Goal: Task Accomplishment & Management: Complete application form

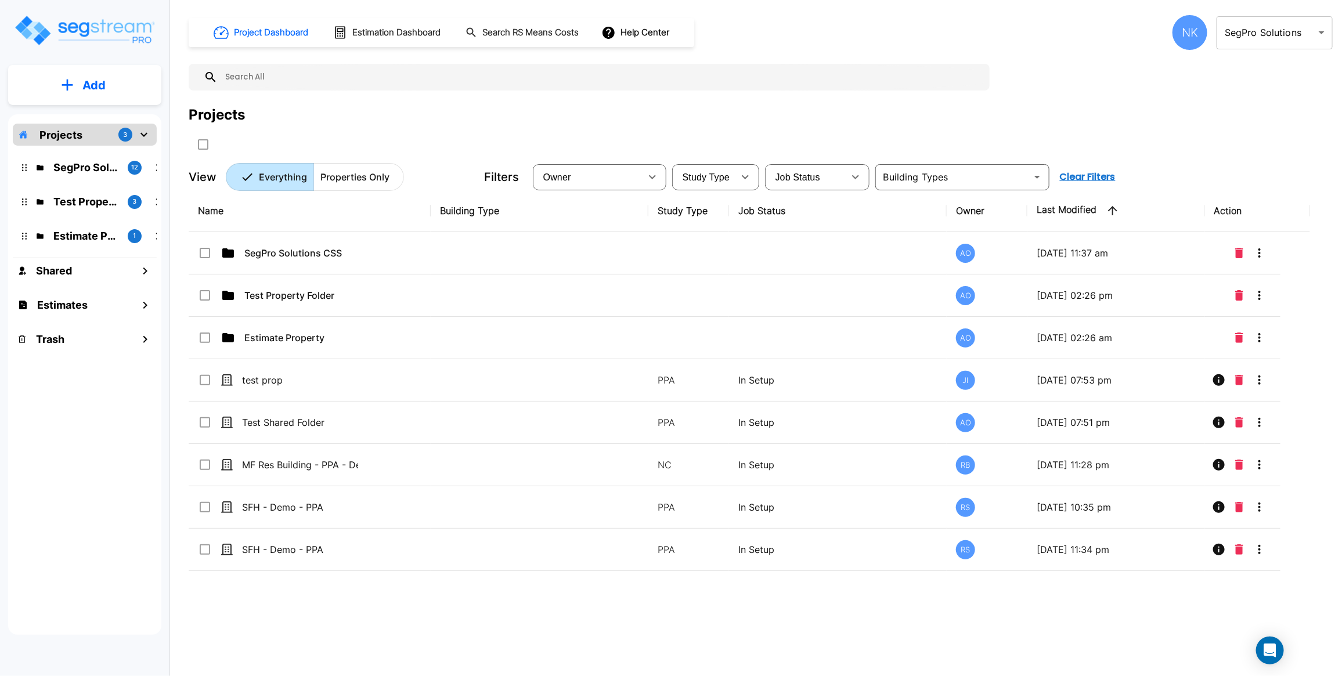
click at [346, 182] on p "Properties Only" at bounding box center [354, 177] width 69 height 14
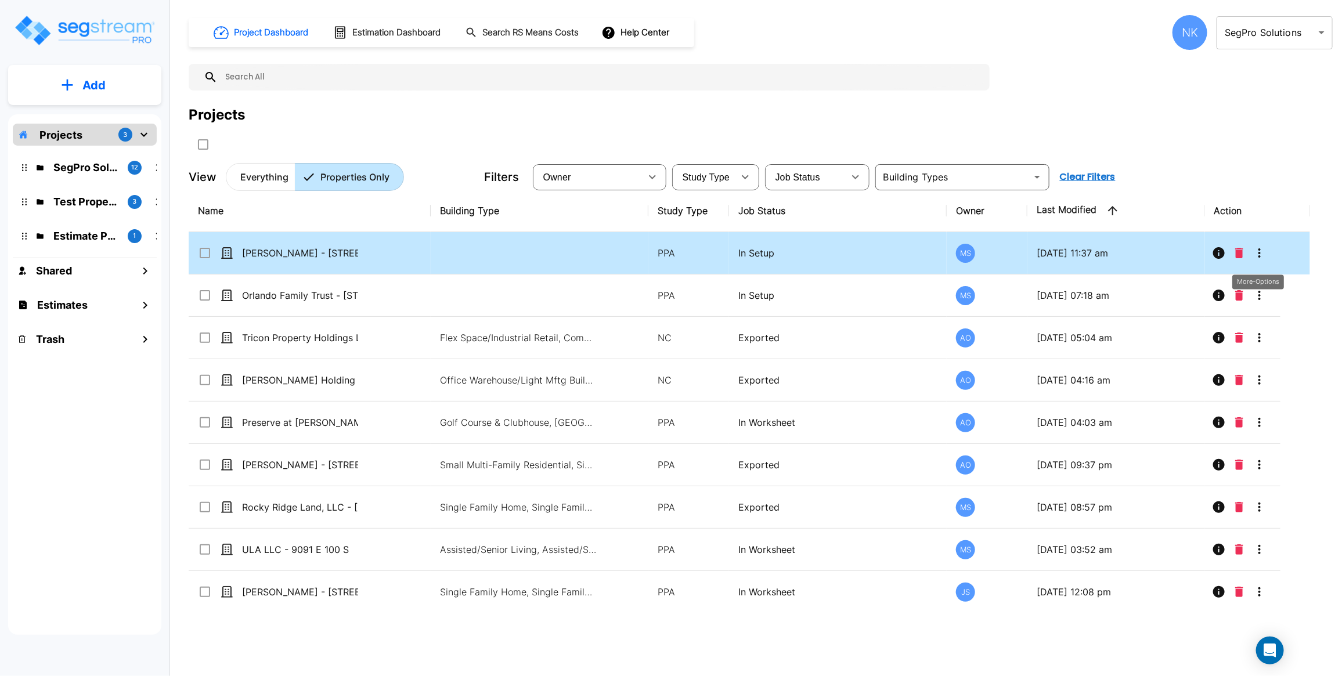
click at [1258, 255] on icon "More-Options" at bounding box center [1260, 253] width 14 height 14
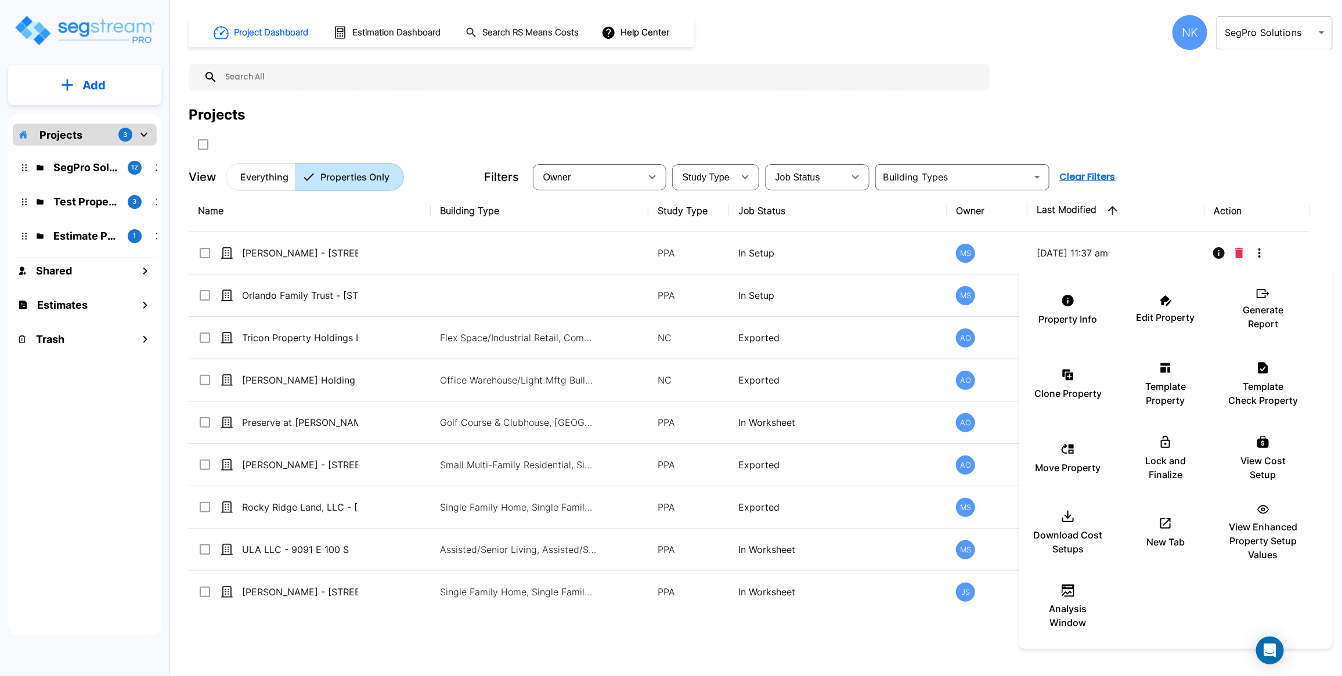
click at [1280, 121] on div at bounding box center [671, 338] width 1342 height 676
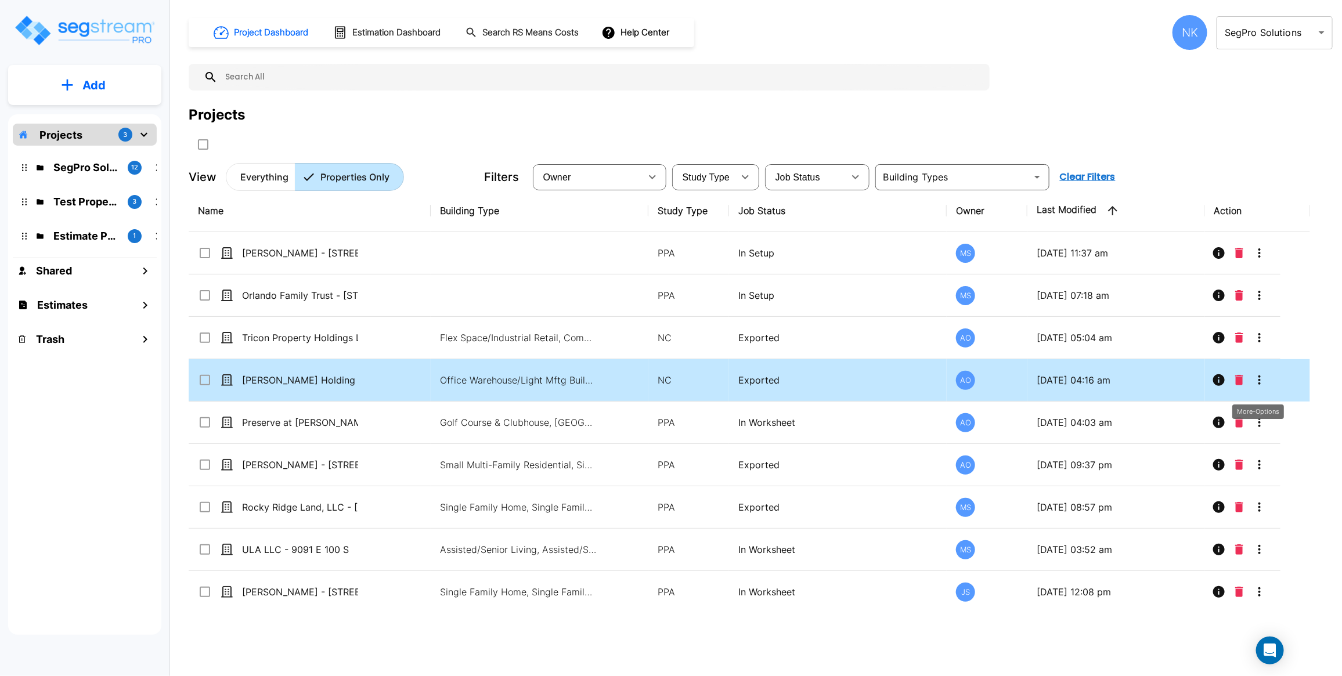
click at [1261, 387] on icon "More-Options" at bounding box center [1260, 380] width 14 height 14
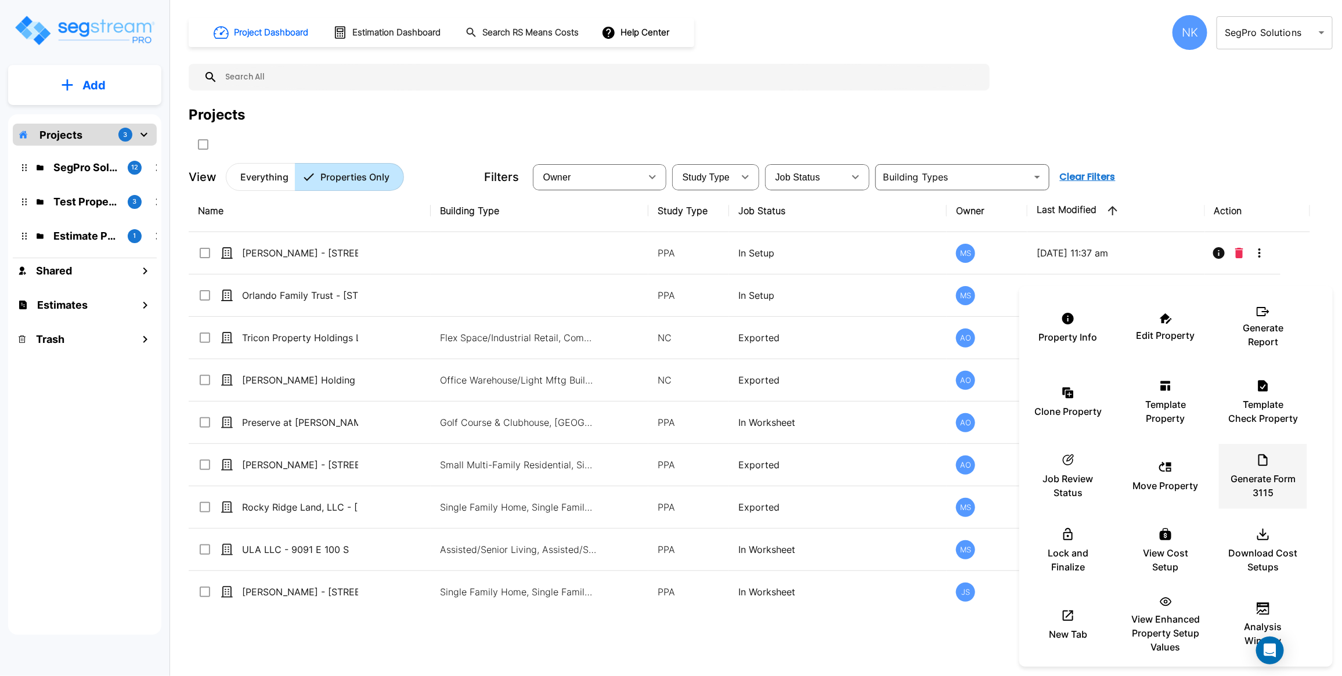
click at [1267, 464] on icon at bounding box center [1263, 461] width 9 height 12
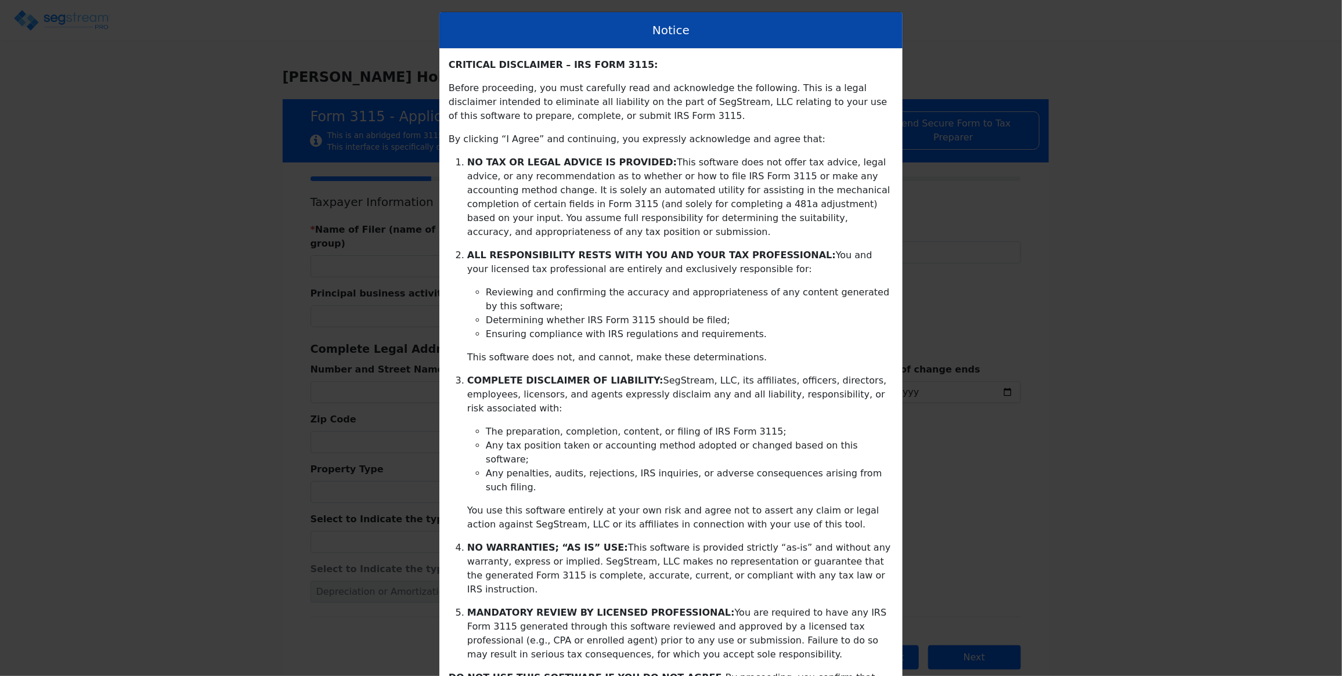
type input "2025-01-01"
type input "2025-12-31"
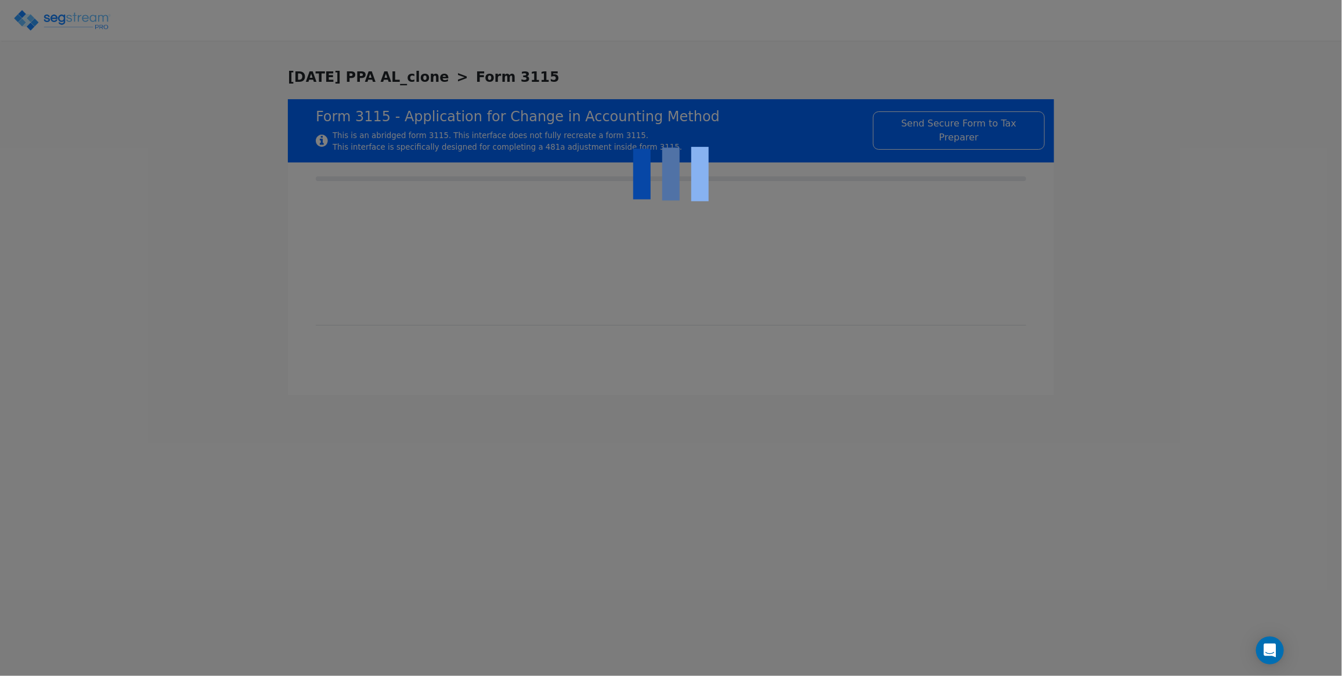
checkbox input "true"
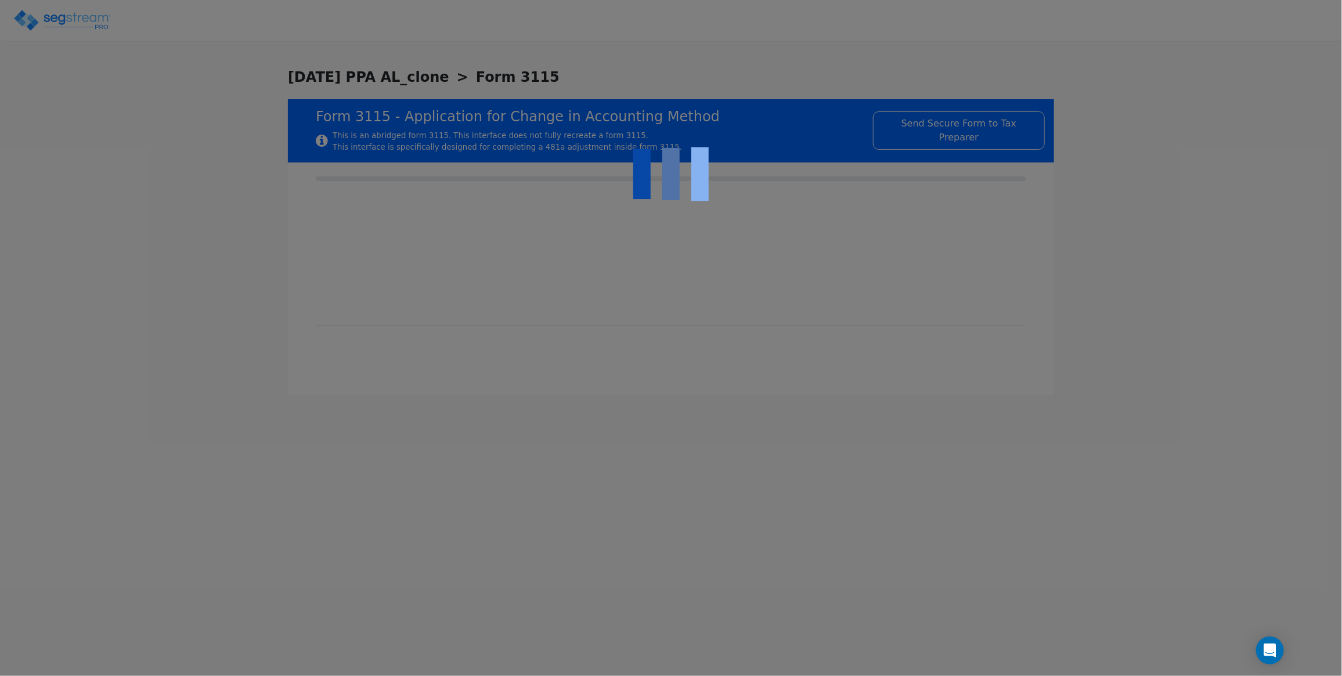
checkbox input "true"
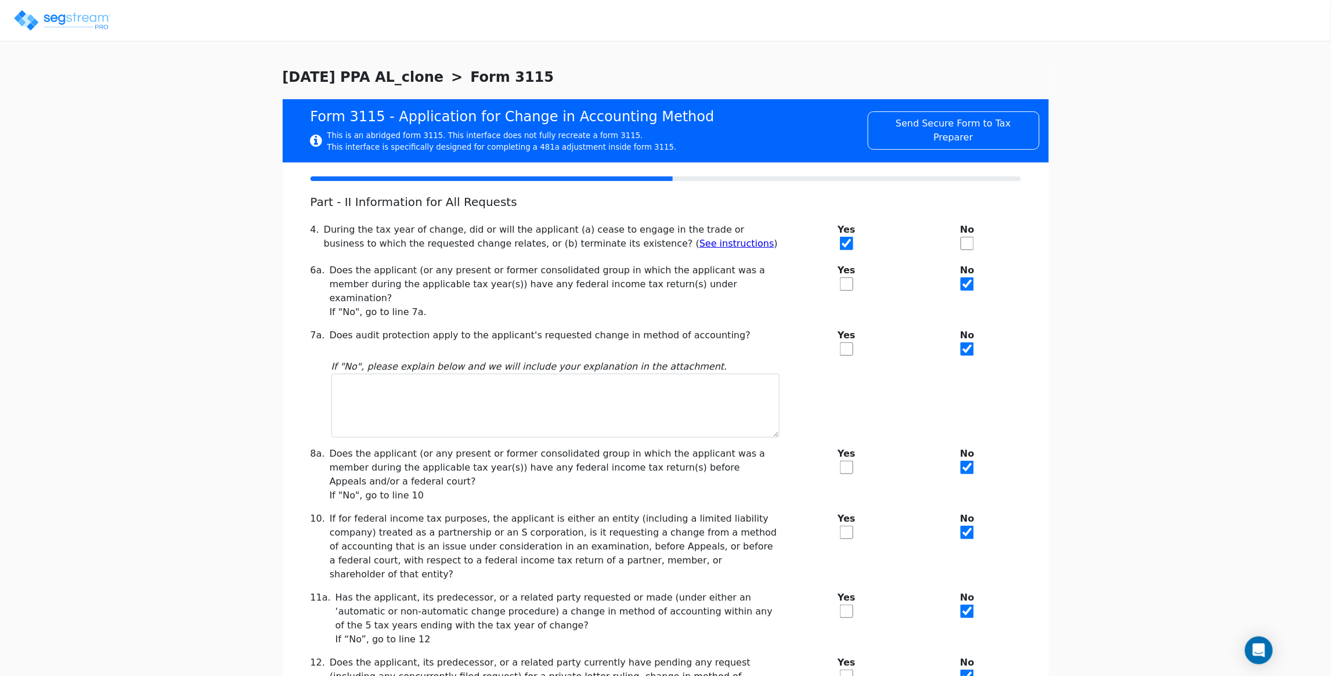
scroll to position [173, 0]
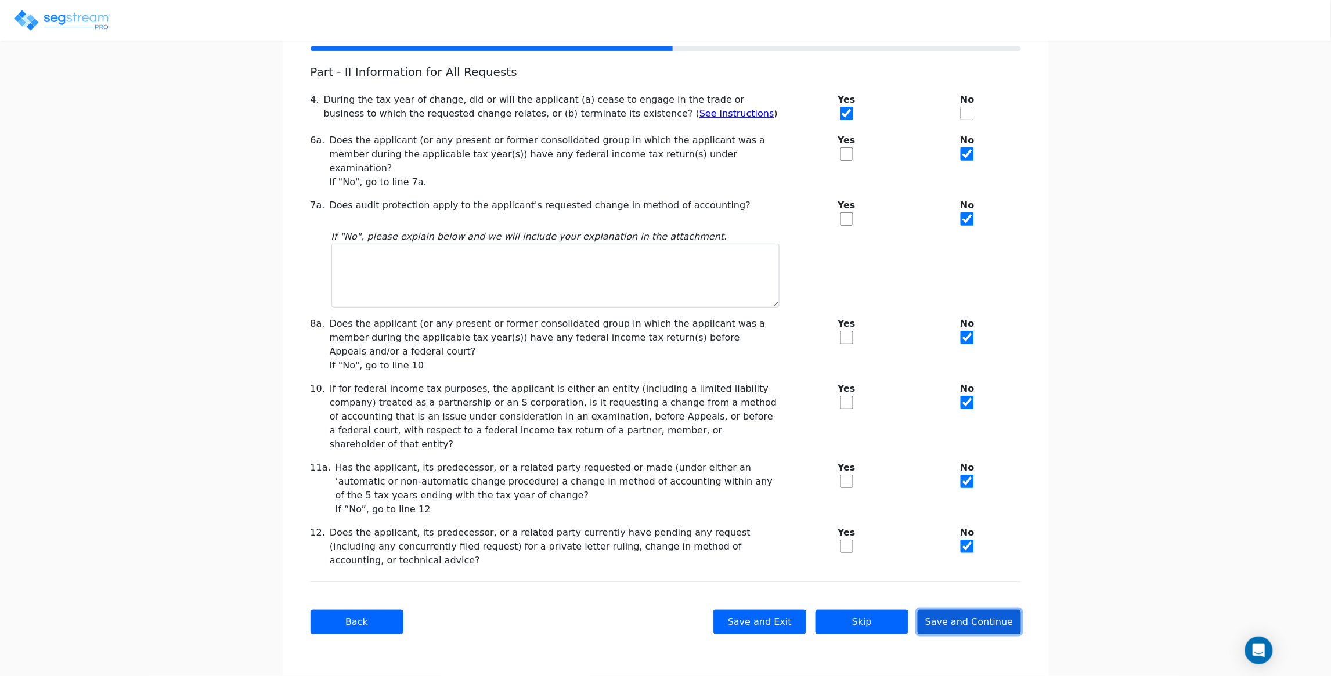
click at [1006, 616] on button "Save and Continue" at bounding box center [969, 622] width 103 height 24
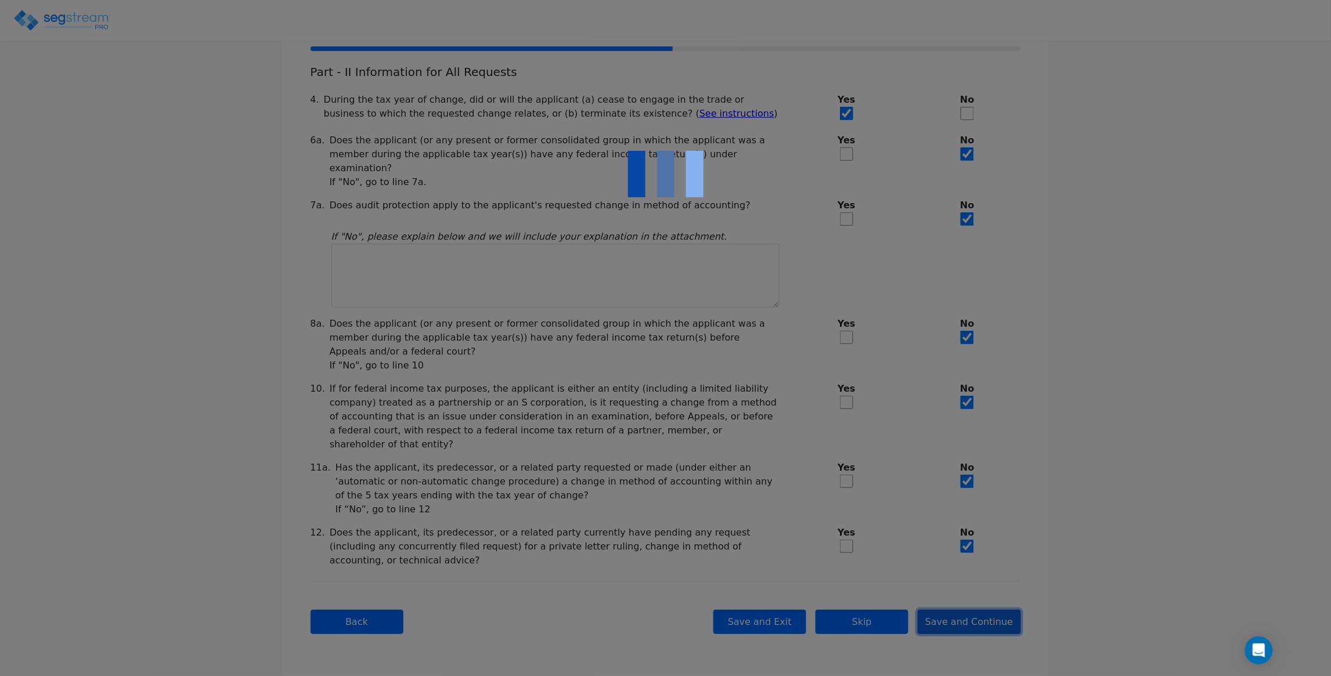
checkbox input "true"
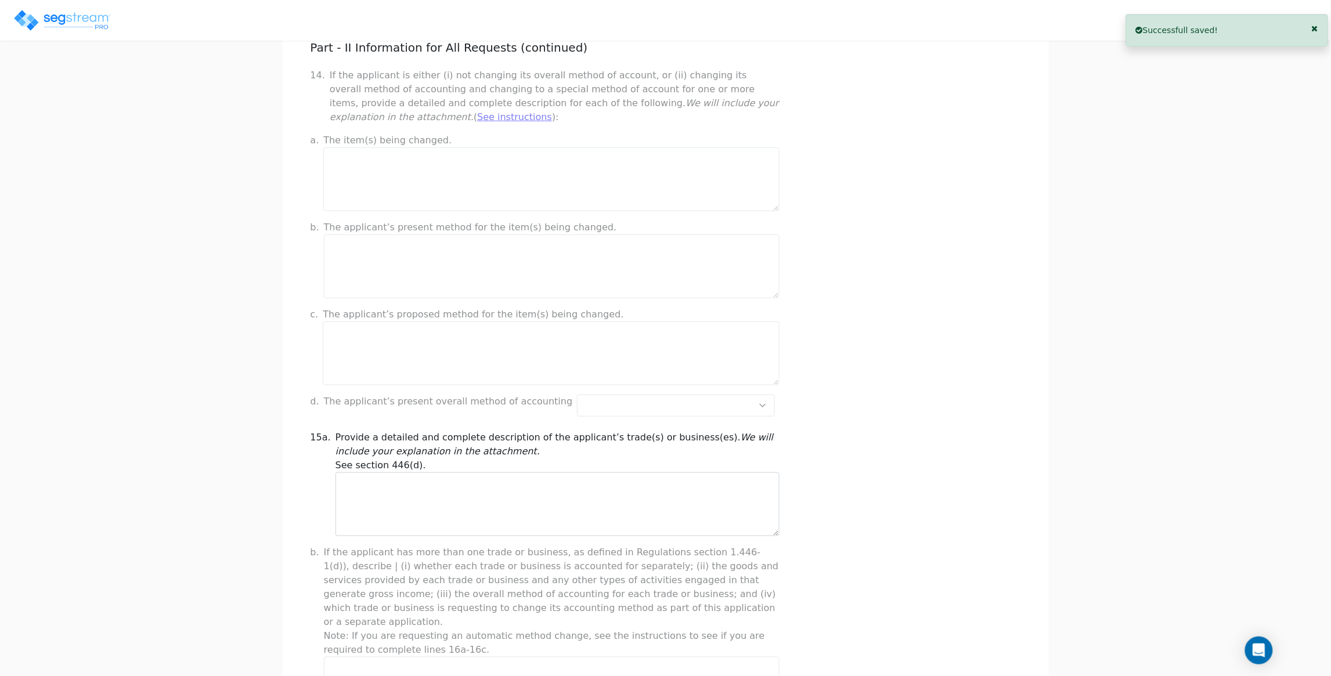
scroll to position [896, 0]
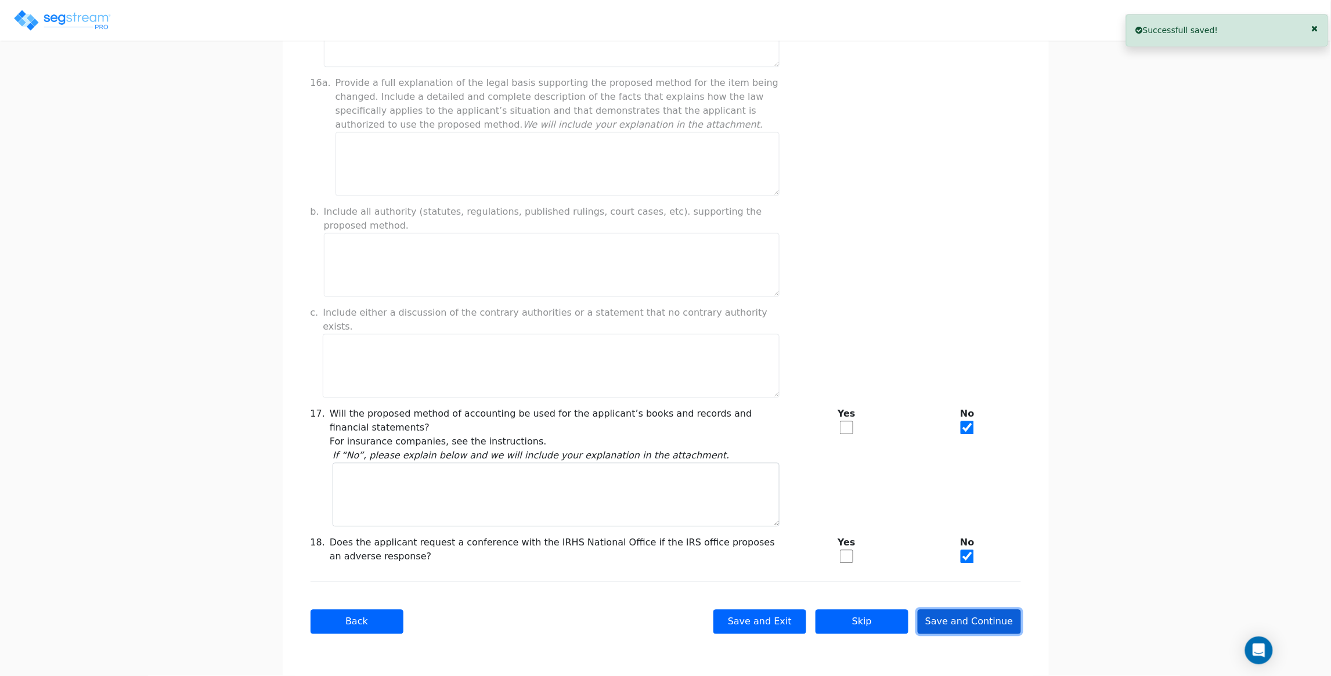
click at [1012, 610] on button "Save and Continue" at bounding box center [969, 622] width 103 height 24
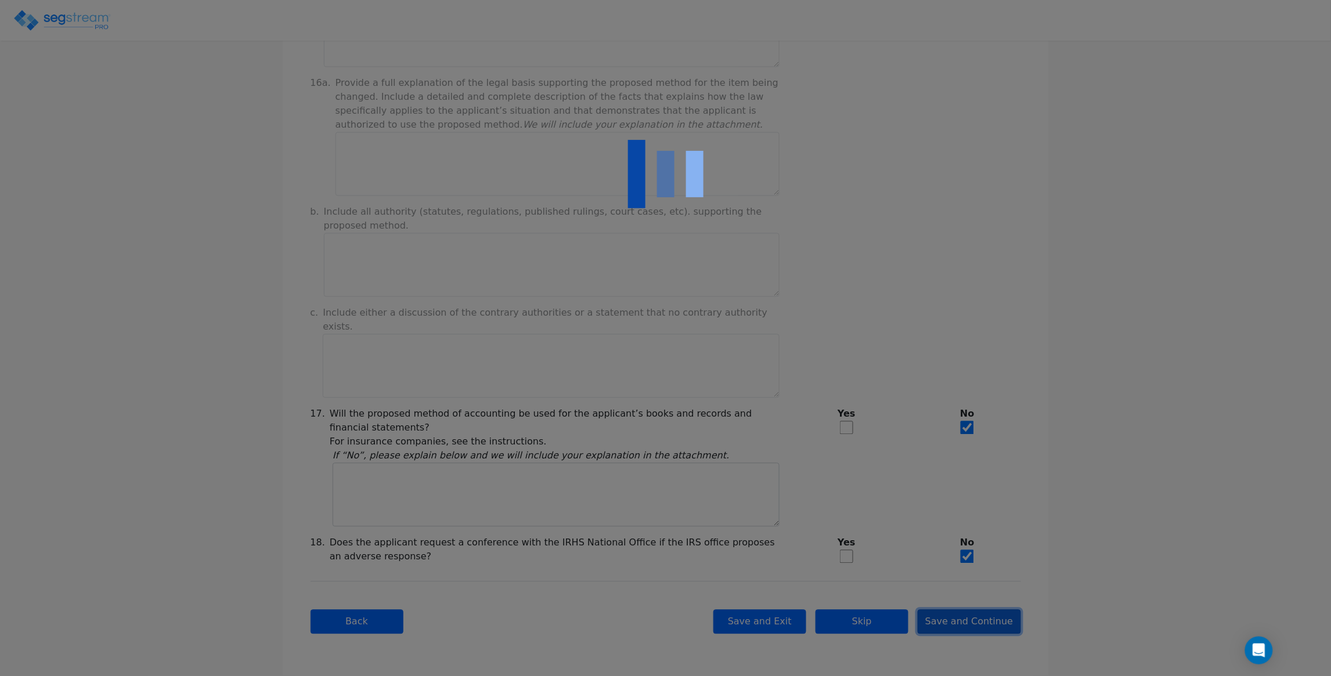
type input "500,000"
checkbox input "true"
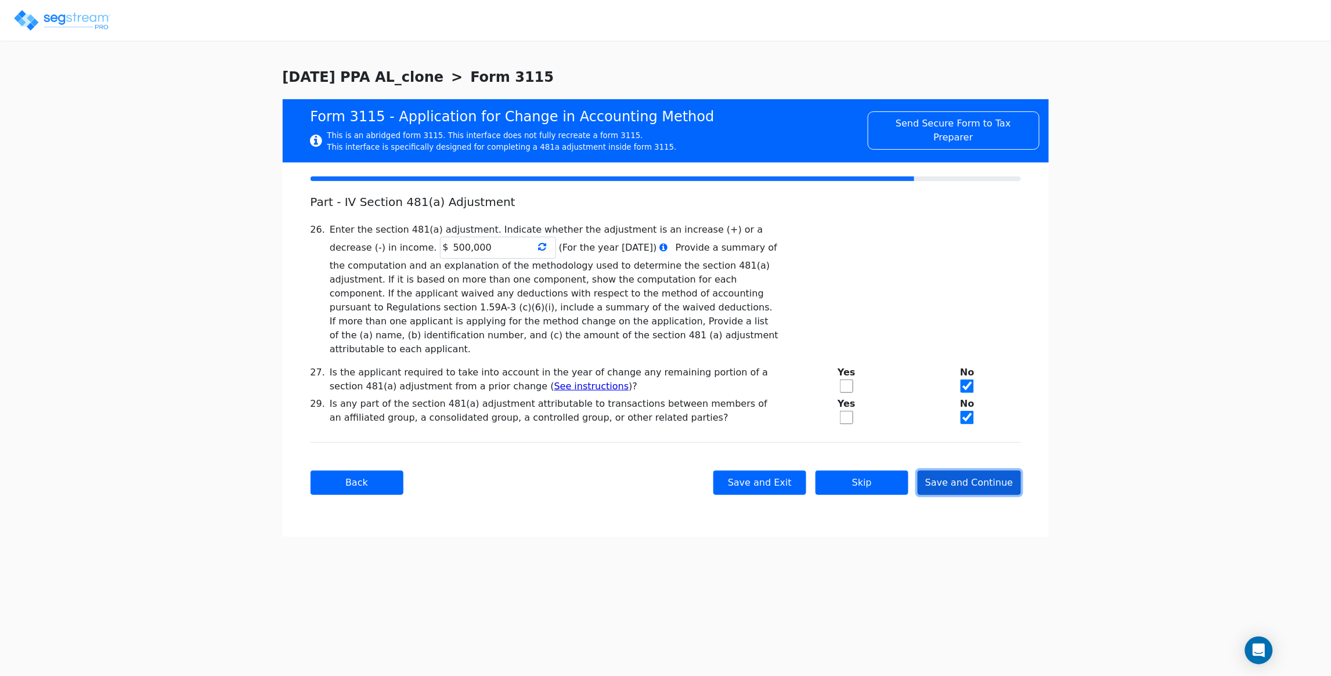
scroll to position [0, 0]
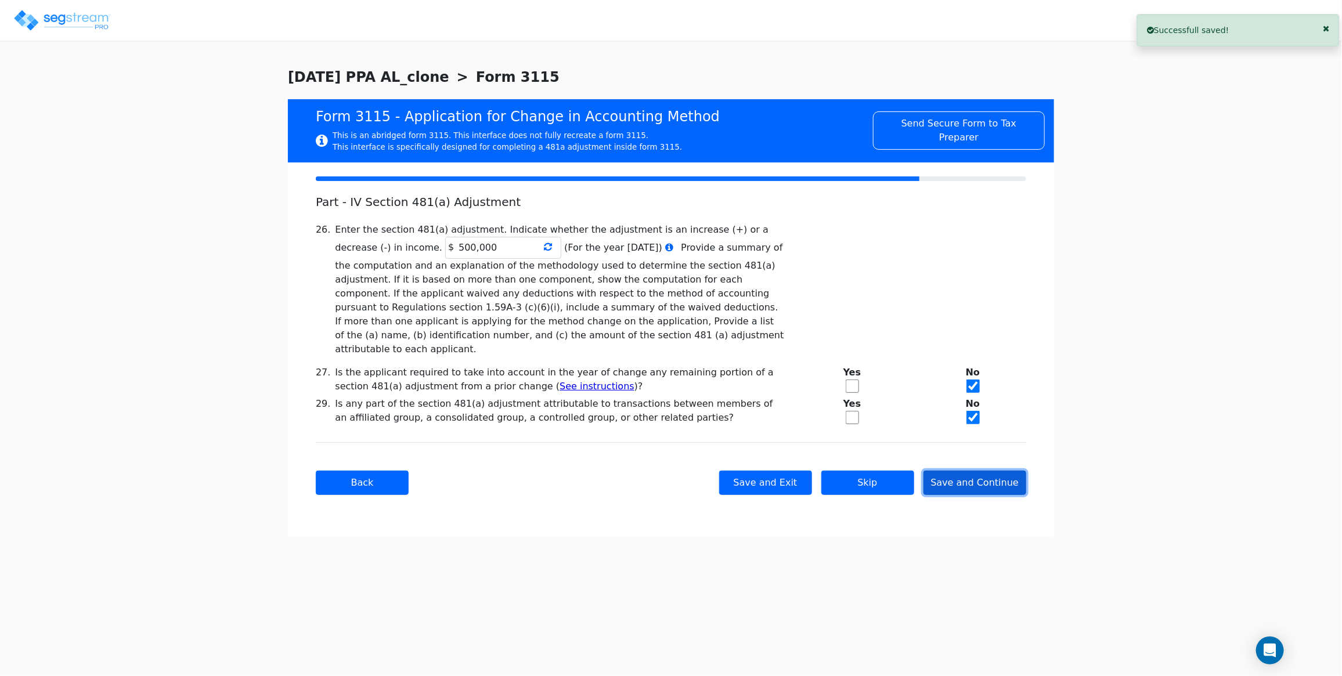
click at [998, 495] on button "Save and Continue" at bounding box center [975, 483] width 103 height 24
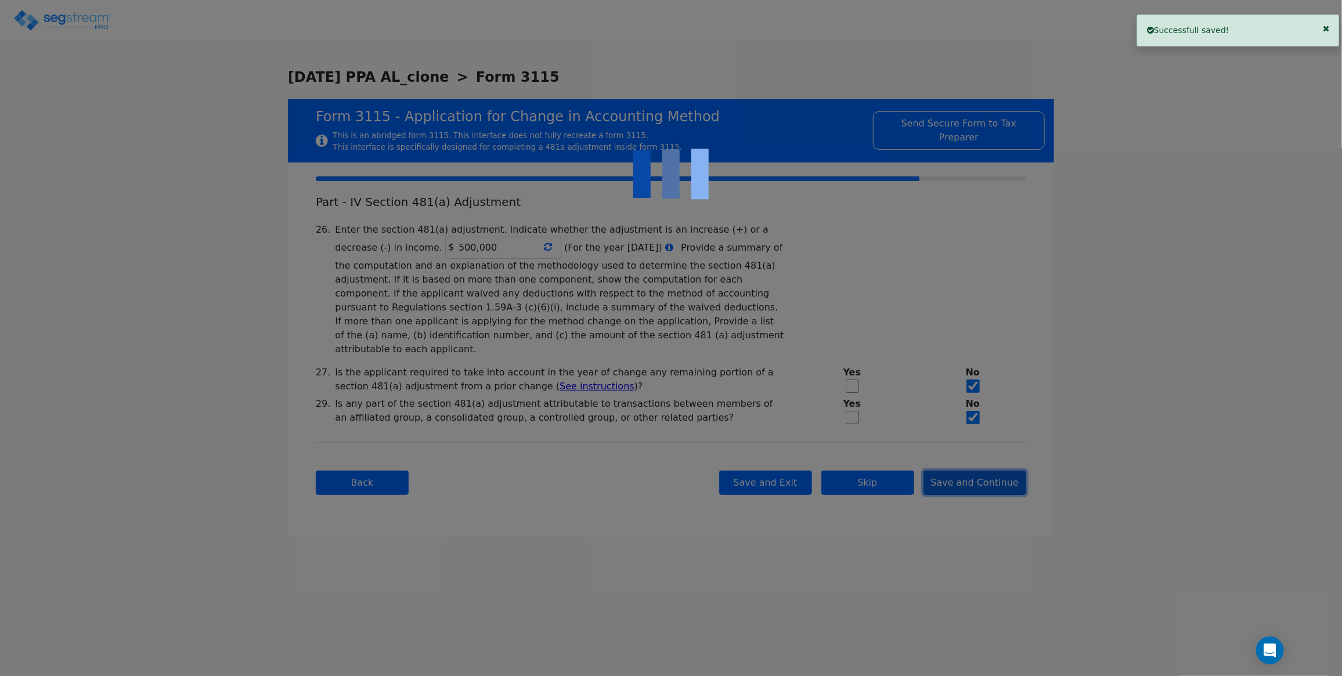
checkbox input "true"
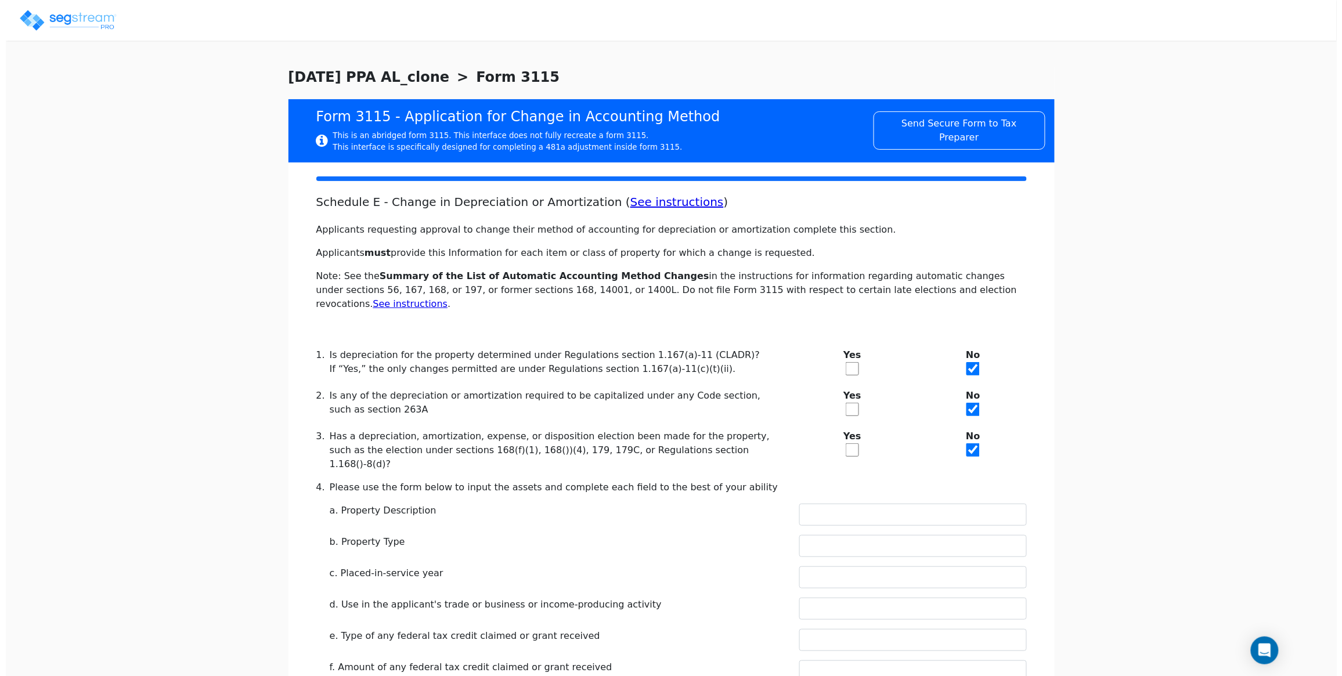
scroll to position [417, 0]
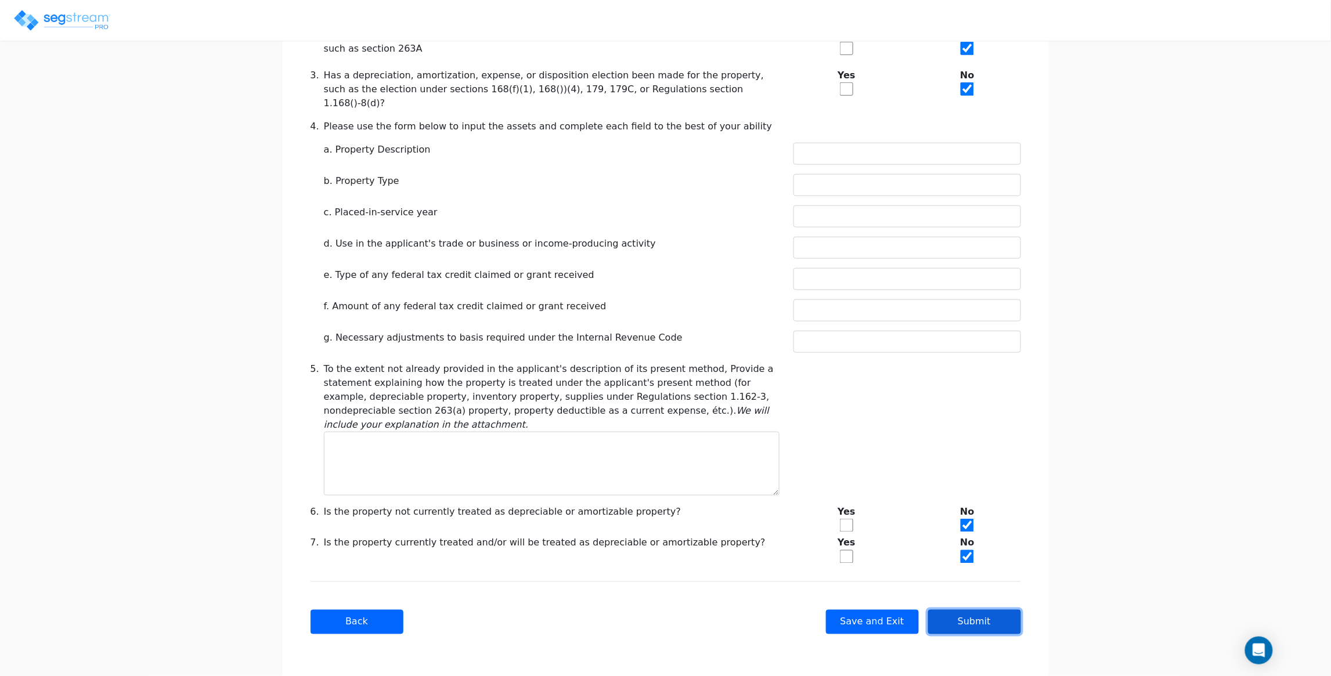
click at [960, 619] on button "Submit" at bounding box center [974, 622] width 93 height 24
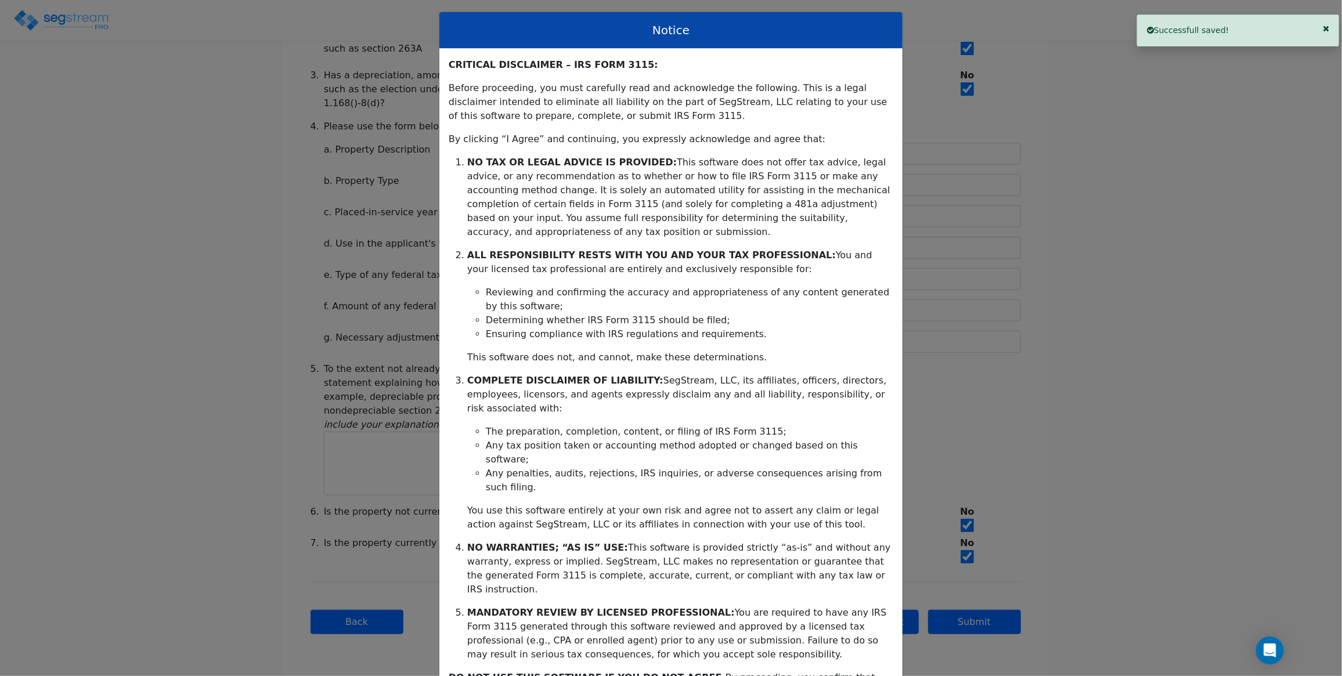
scroll to position [144, 0]
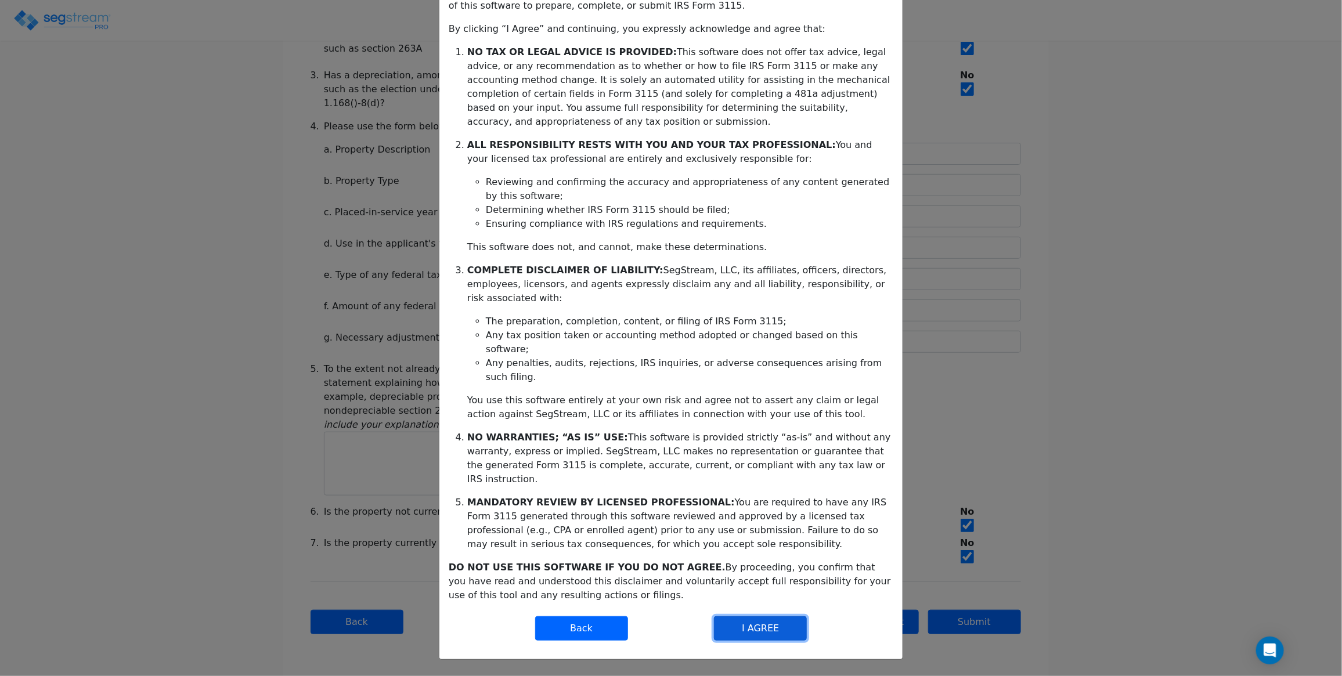
click at [755, 622] on button "I AGREE" at bounding box center [760, 628] width 93 height 24
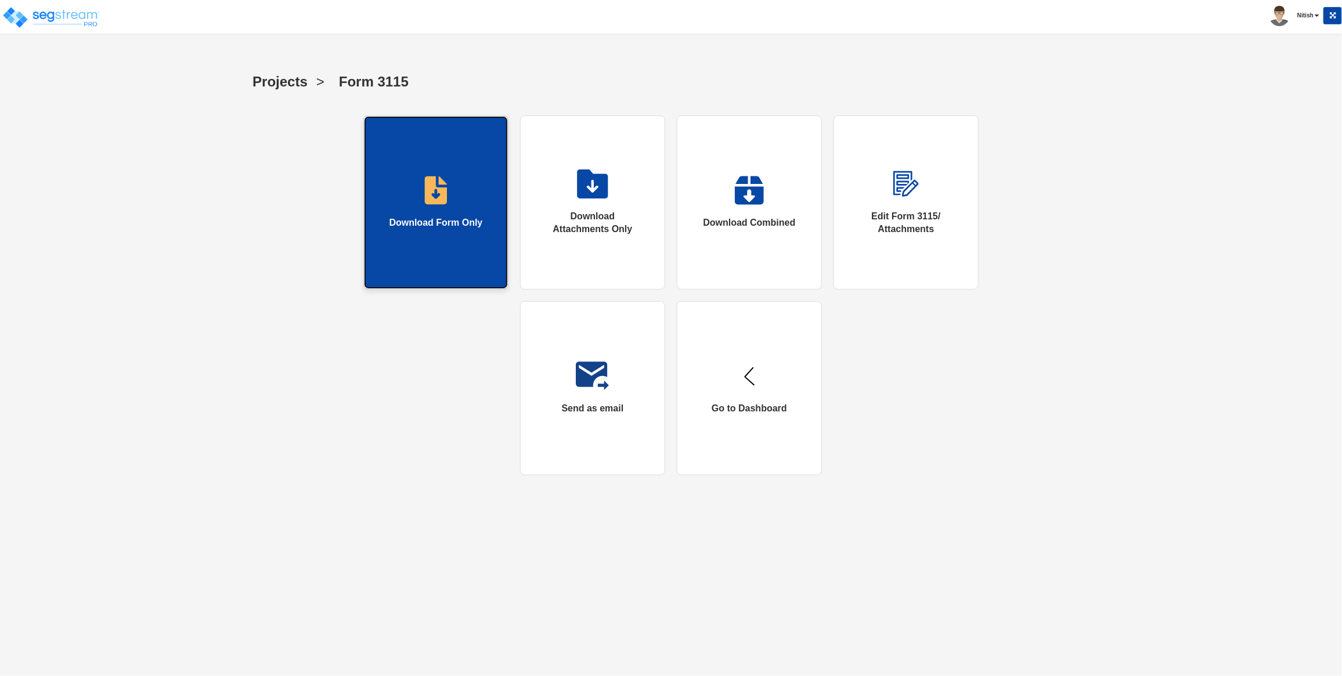
click at [419, 241] on link "Download Form Only" at bounding box center [435, 203] width 145 height 174
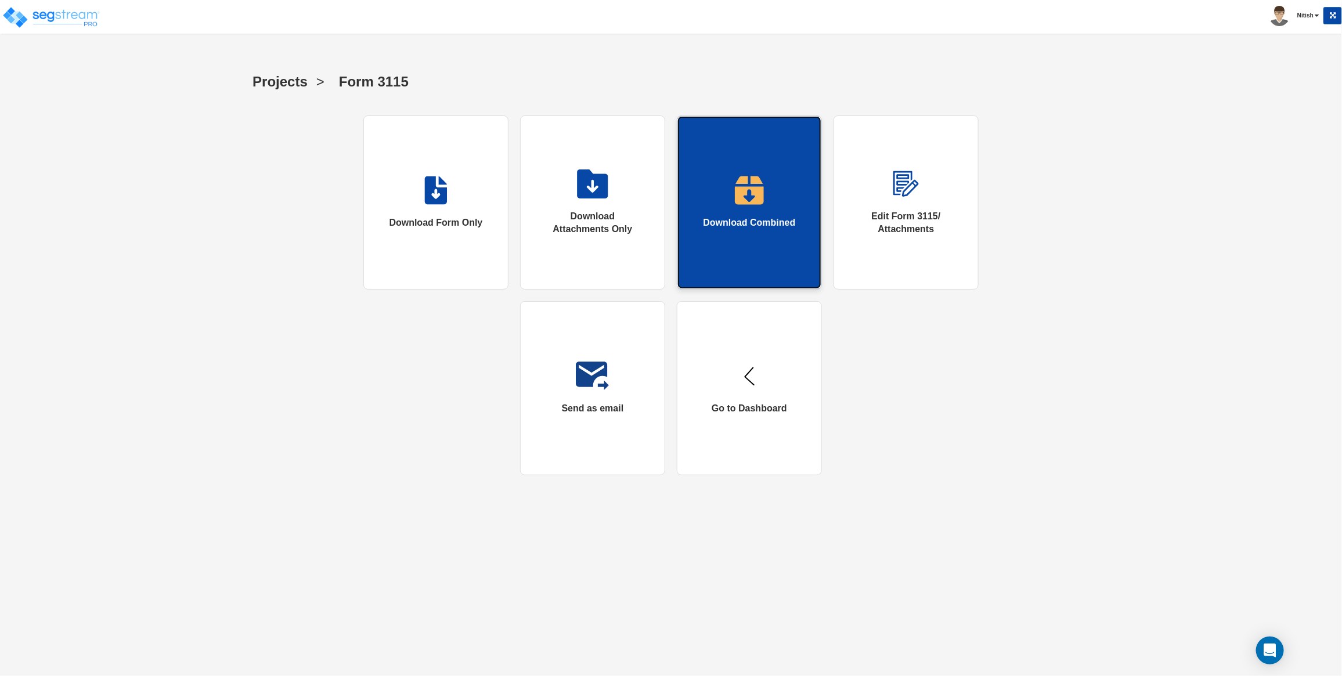
click at [730, 200] on link "Download Combined" at bounding box center [749, 203] width 145 height 174
